Goal: Information Seeking & Learning: Learn about a topic

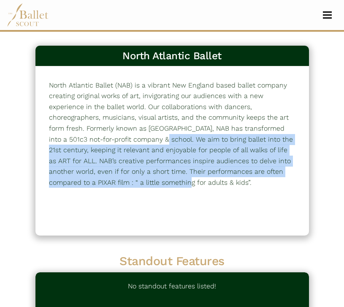
drag, startPoint x: 73, startPoint y: 183, endPoint x: 66, endPoint y: 143, distance: 40.8
click at [66, 143] on p "North Atlantic Ballet (NAB) is a vibrant New England based ballet company creat…" at bounding box center [172, 134] width 247 height 108
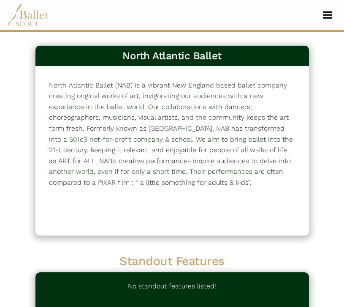
click at [66, 143] on p "North Atlantic Ballet (NAB) is a vibrant New England based ballet company creat…" at bounding box center [172, 134] width 247 height 108
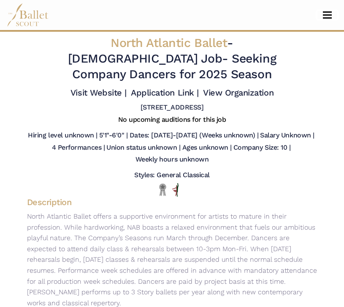
click at [323, 17] on button "Toggle navigation" at bounding box center [327, 15] width 20 height 8
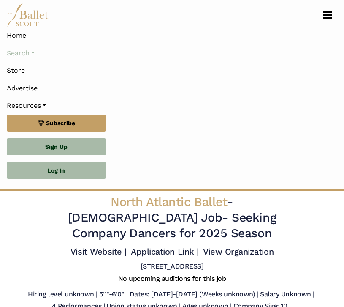
click at [30, 53] on link "Search" at bounding box center [172, 53] width 331 height 18
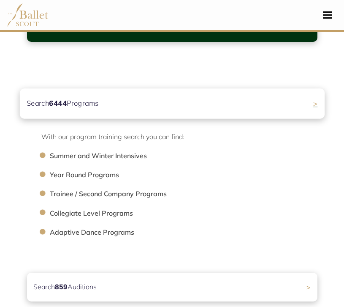
scroll to position [92, 0]
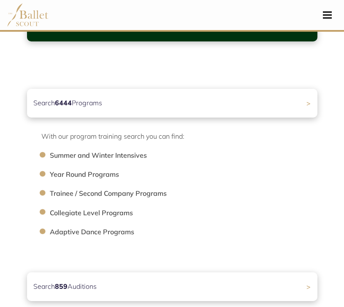
click at [79, 214] on li "Collegiate Level Programs" at bounding box center [188, 212] width 276 height 11
click at [103, 97] on div "Search 6444 Programs >" at bounding box center [171, 103] width 305 height 30
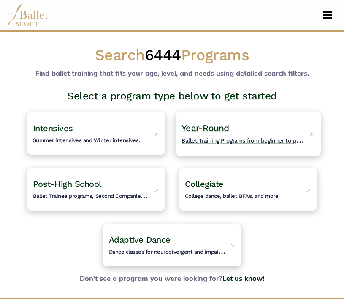
click at [223, 123] on span "Year-Round" at bounding box center [206, 127] width 48 height 11
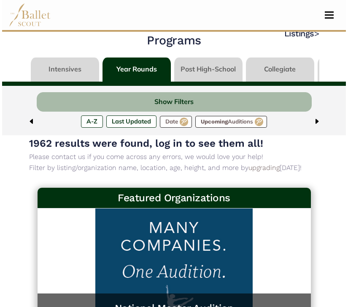
scroll to position [19, 0]
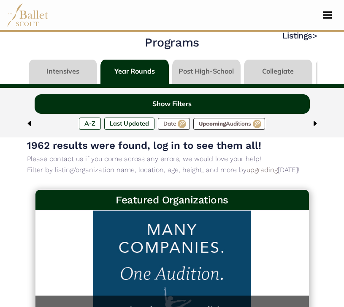
click at [242, 99] on button "Show Filters" at bounding box center [172, 104] width 275 height 20
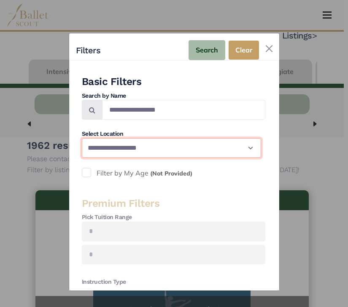
click at [182, 146] on select "**********" at bounding box center [171, 148] width 179 height 20
select select "**"
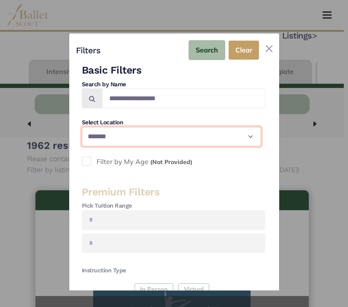
scroll to position [12, 0]
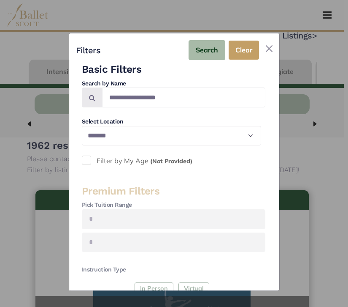
click at [157, 176] on div "**********" at bounding box center [174, 287] width 184 height 451
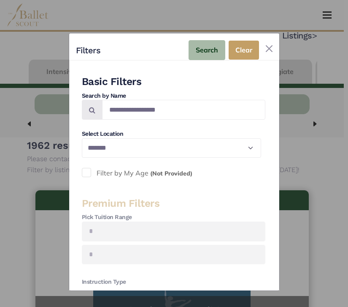
scroll to position [249, 0]
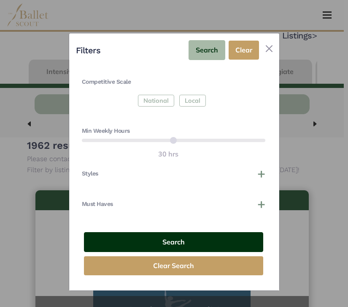
click at [168, 240] on button "Search" at bounding box center [173, 242] width 179 height 20
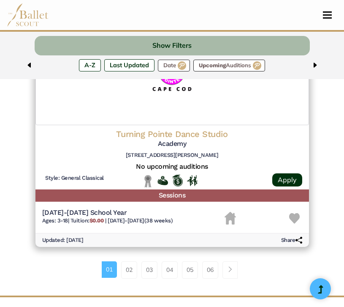
scroll to position [2050, 0]
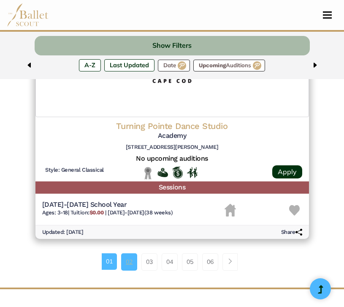
click at [128, 264] on link "02" at bounding box center [129, 261] width 16 height 17
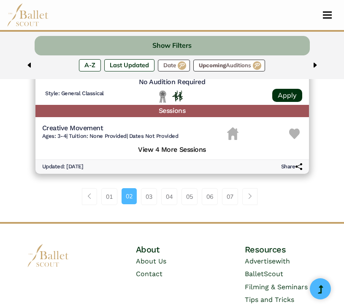
scroll to position [2131, 0]
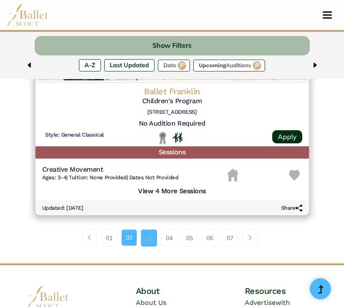
click at [148, 233] on link "03" at bounding box center [149, 237] width 16 height 17
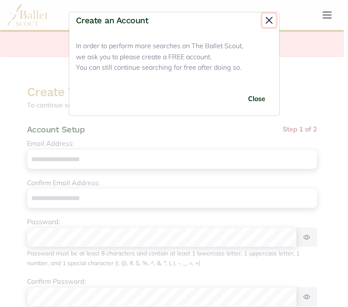
click at [264, 21] on button "Close" at bounding box center [270, 21] width 14 height 14
